Goal: Check status: Check status

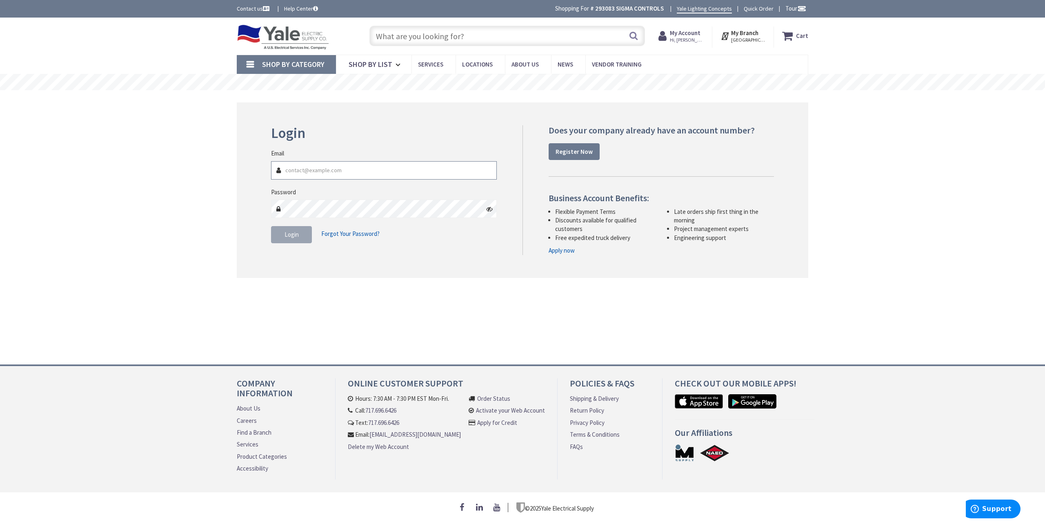
type input "[GEOGRAPHIC_DATA], [GEOGRAPHIC_DATA]"
type input "[EMAIL_ADDRESS][DOMAIN_NAME]"
click at [298, 242] on button "Login" at bounding box center [291, 234] width 41 height 17
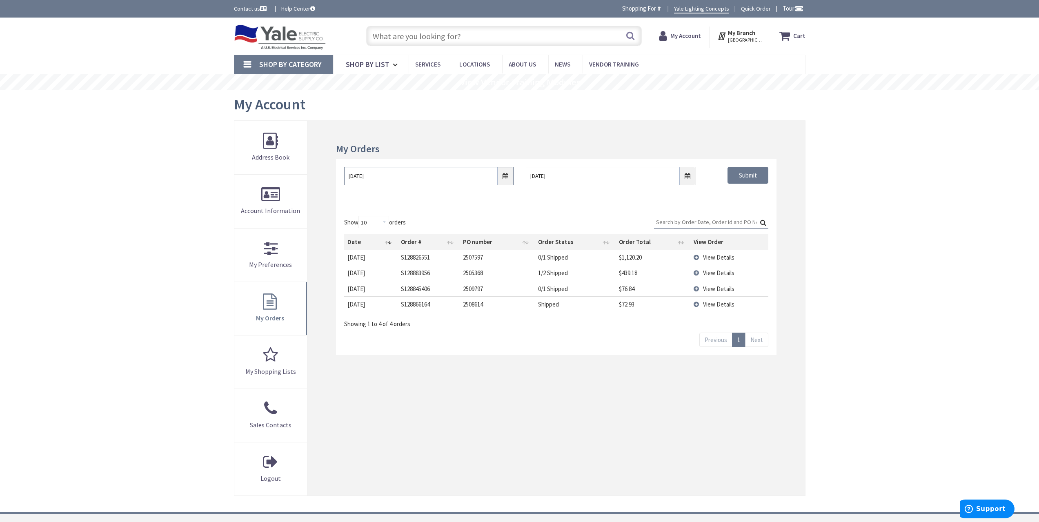
click at [506, 169] on input "9/25/2025" at bounding box center [428, 176] width 169 height 18
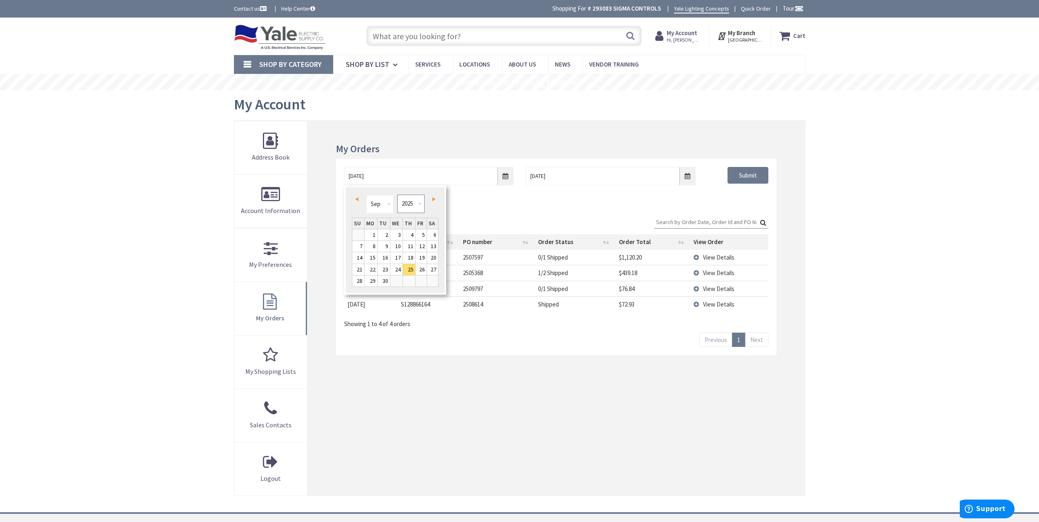
drag, startPoint x: 411, startPoint y: 201, endPoint x: 413, endPoint y: 211, distance: 9.9
click at [411, 201] on select "1980 1981 1982 1983 1984 1985 1986 1987 1988 1989 1990 1991 1992 1993 1994 1995…" at bounding box center [410, 204] width 27 height 18
type input "09/24/2021"
click at [737, 202] on div "09/24/2021 10/2/2025 Submit" at bounding box center [556, 183] width 440 height 49
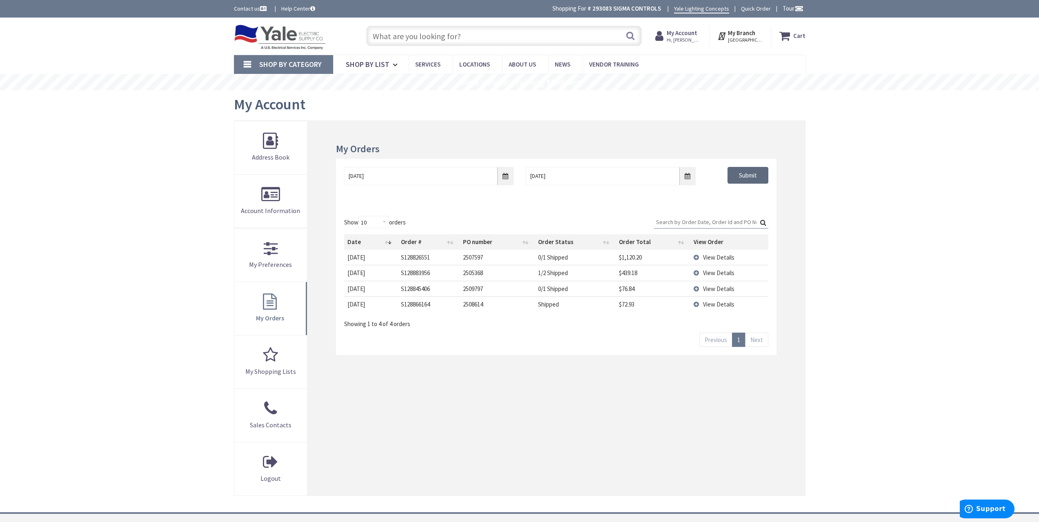
click at [746, 176] on input "Submit" at bounding box center [747, 175] width 41 height 17
